Goal: Navigation & Orientation: Find specific page/section

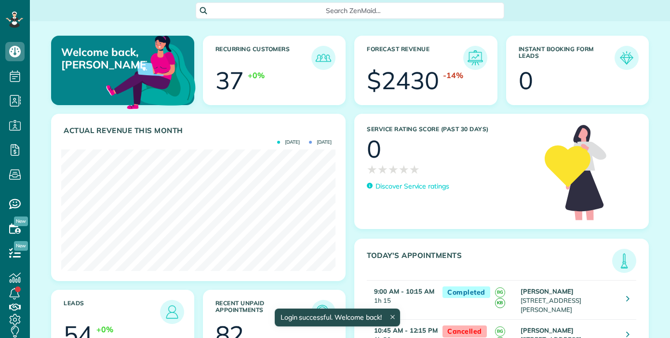
scroll to position [121, 274]
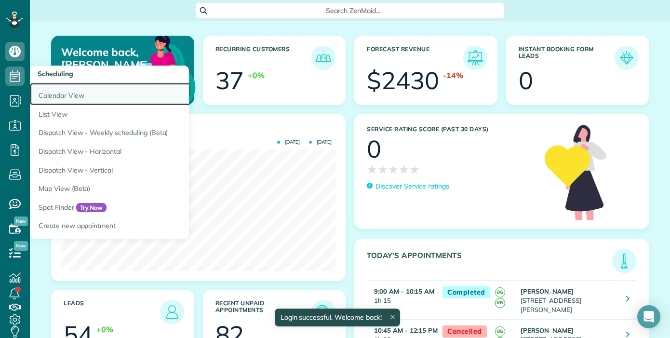
click at [47, 94] on link "Calendar View" at bounding box center [150, 94] width 241 height 22
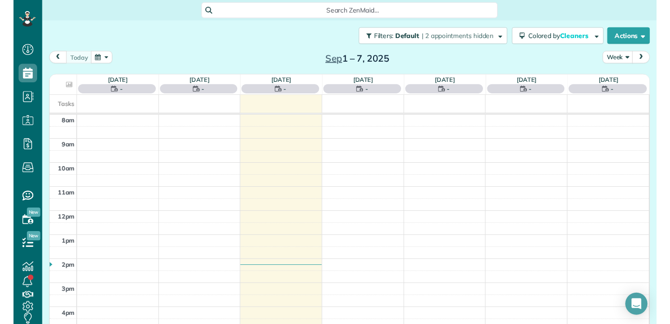
scroll to position [4, 4]
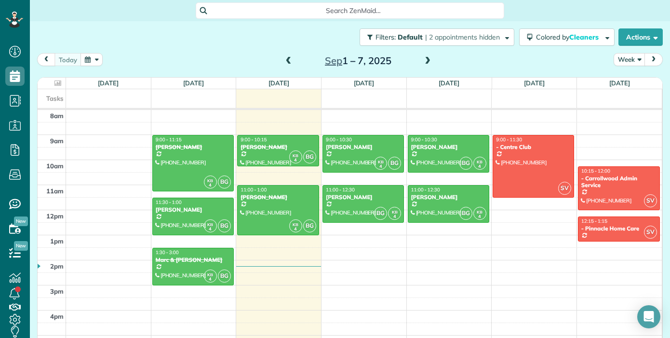
click at [288, 62] on span at bounding box center [288, 61] width 11 height 9
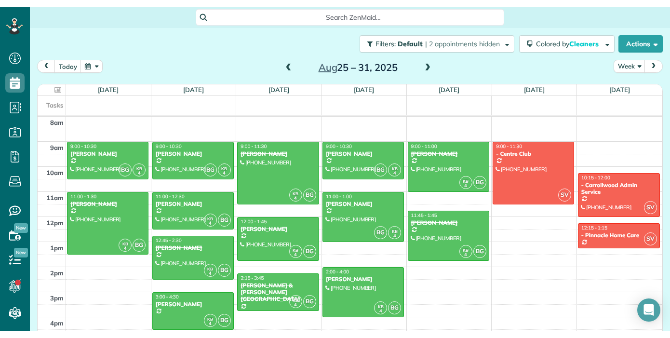
scroll to position [338, 30]
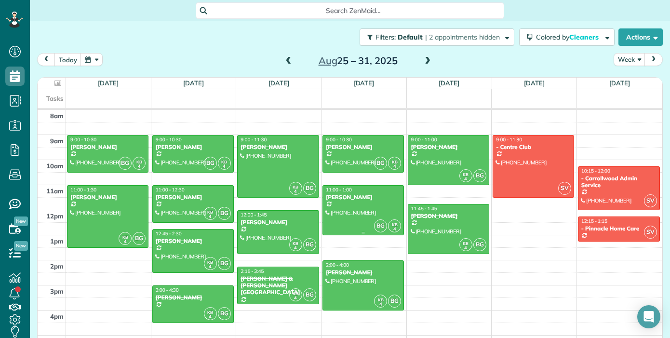
click at [360, 208] on div at bounding box center [363, 210] width 81 height 49
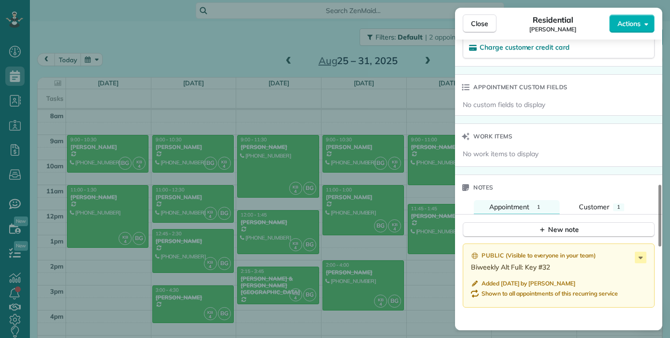
scroll to position [695, 0]
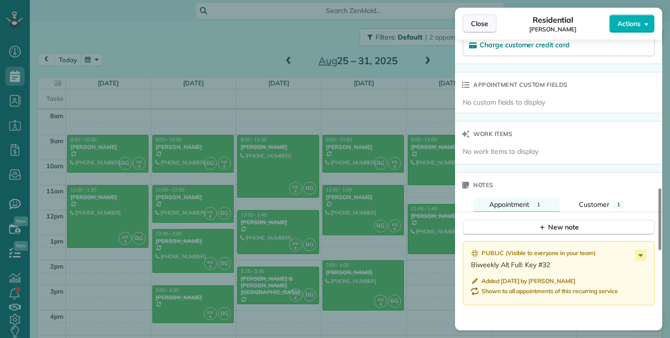
click at [477, 26] on span "Close" at bounding box center [479, 24] width 17 height 10
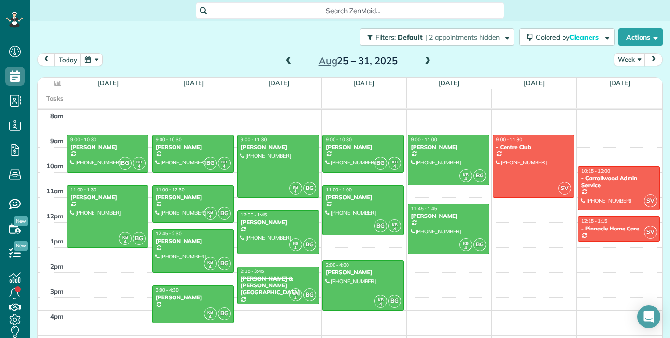
click at [427, 63] on span at bounding box center [427, 61] width 11 height 9
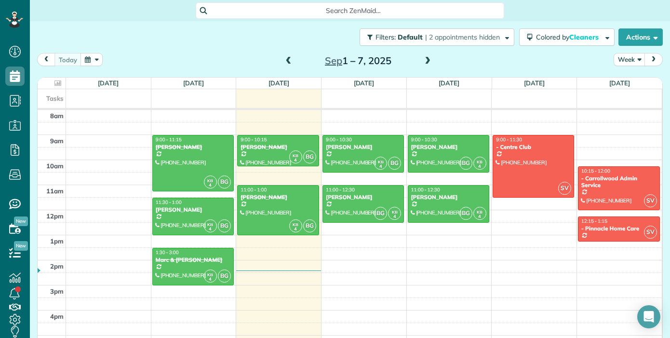
click at [283, 62] on span at bounding box center [288, 61] width 11 height 9
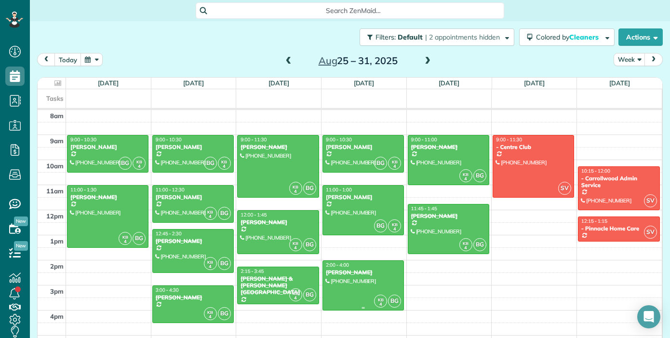
click at [339, 273] on div "[PERSON_NAME]" at bounding box center [363, 272] width 76 height 7
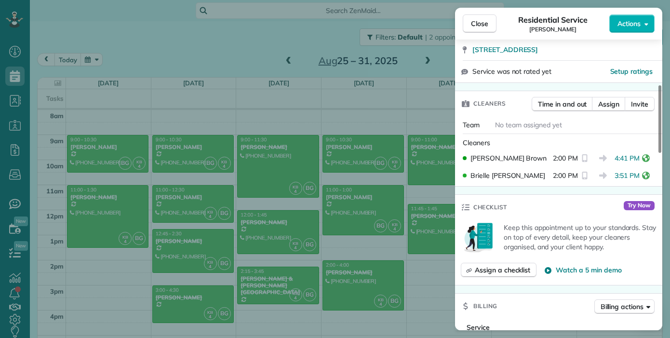
scroll to position [194, 0]
click at [391, 215] on div "Close Residential Service [PERSON_NAME] Actions Status Completed [PERSON_NAME] …" at bounding box center [335, 169] width 670 height 338
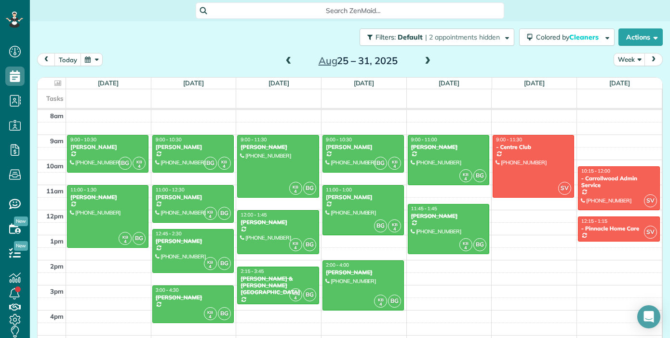
click at [383, 215] on div at bounding box center [363, 210] width 81 height 49
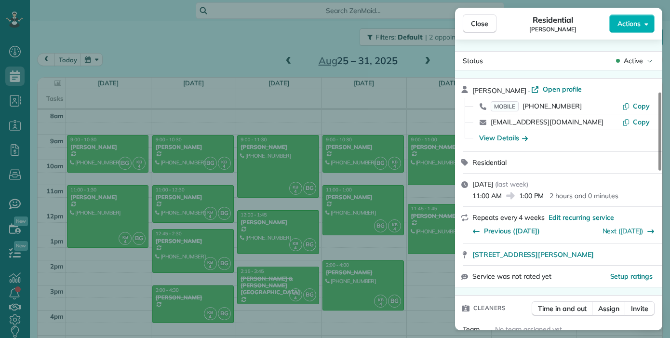
scroll to position [194, 0]
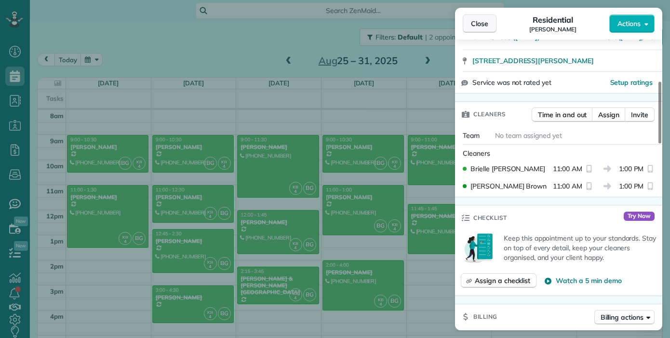
click at [480, 18] on button "Close" at bounding box center [480, 23] width 34 height 18
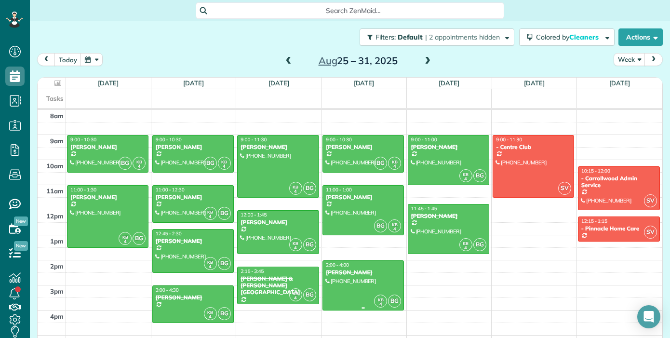
click at [381, 291] on div at bounding box center [363, 285] width 81 height 49
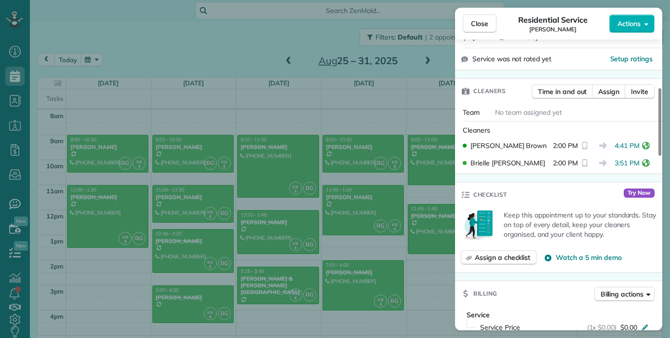
scroll to position [206, 0]
click at [479, 26] on span "Close" at bounding box center [479, 24] width 17 height 10
